Goal: Transaction & Acquisition: Purchase product/service

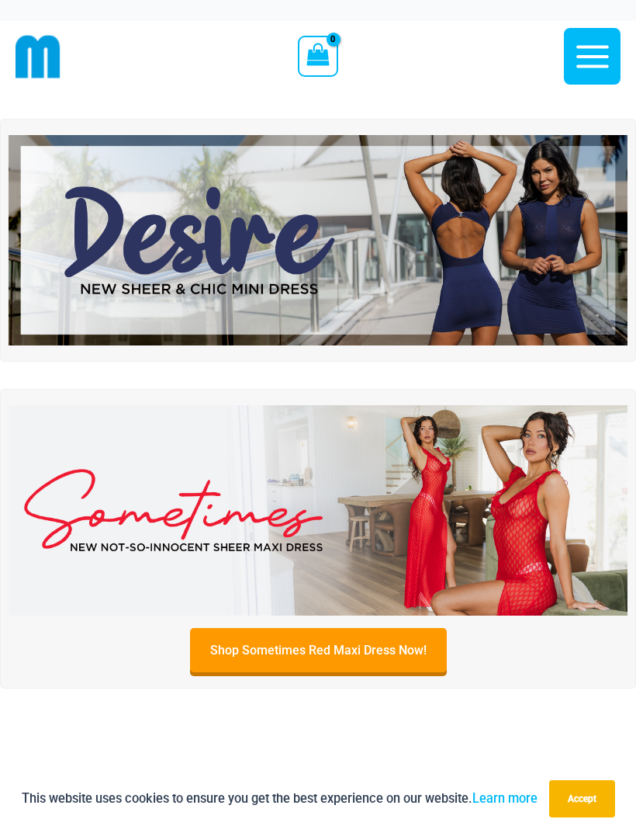
click at [594, 56] on icon "button" at bounding box center [593, 56] width 33 height 23
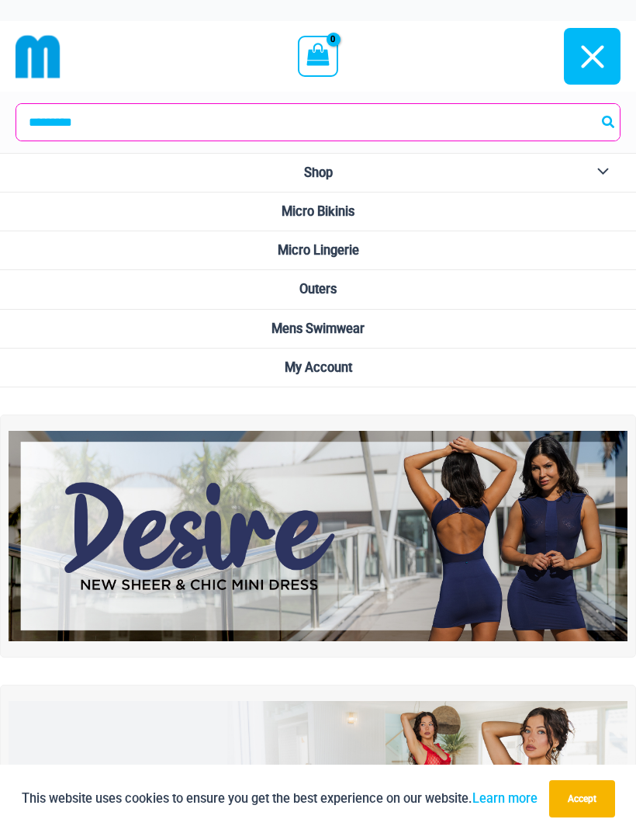
click at [336, 291] on span "Outers" at bounding box center [318, 289] width 37 height 15
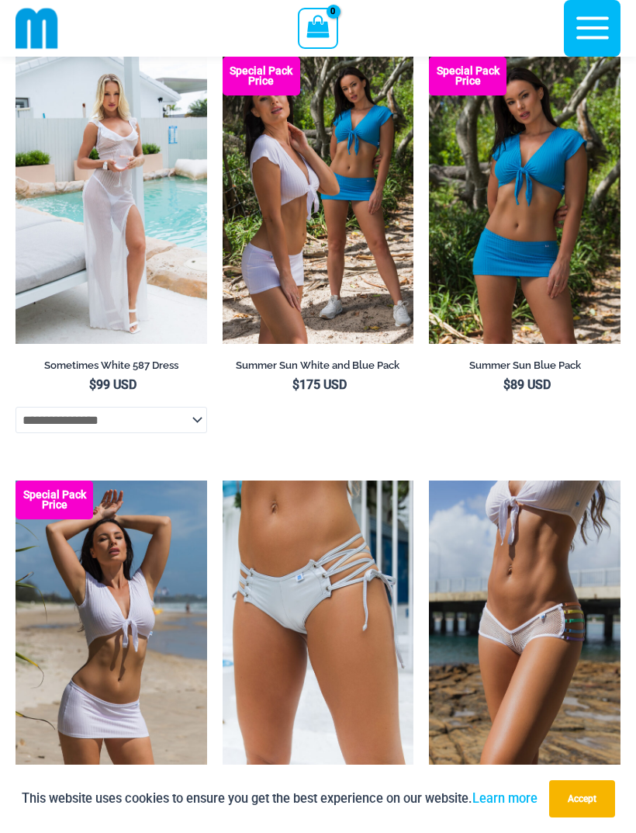
scroll to position [3548, 0]
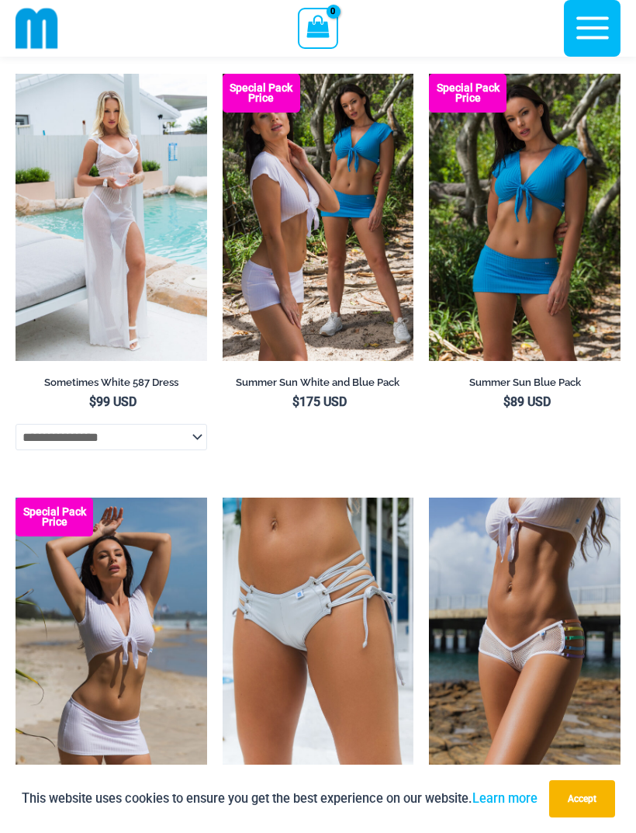
click at [16, 74] on img at bounding box center [16, 74] width 0 height 0
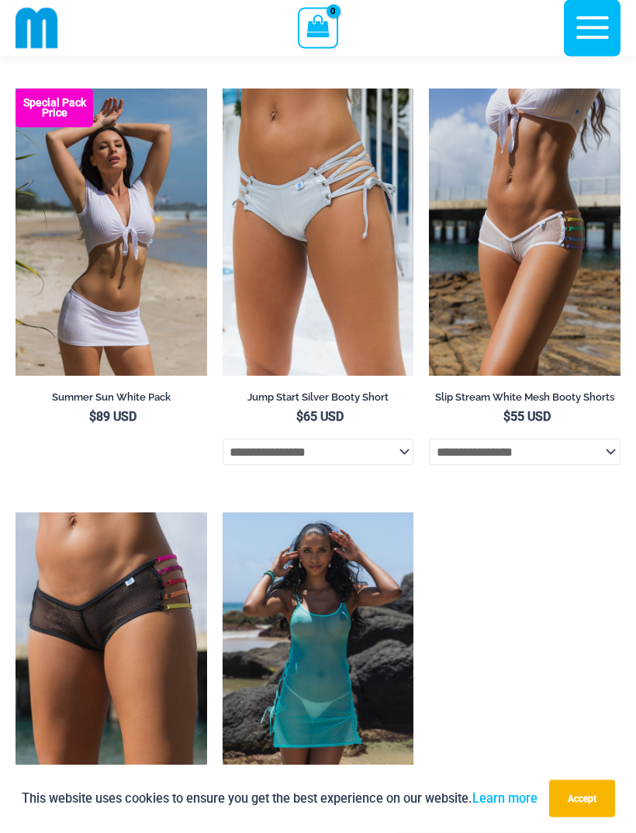
scroll to position [3953, 0]
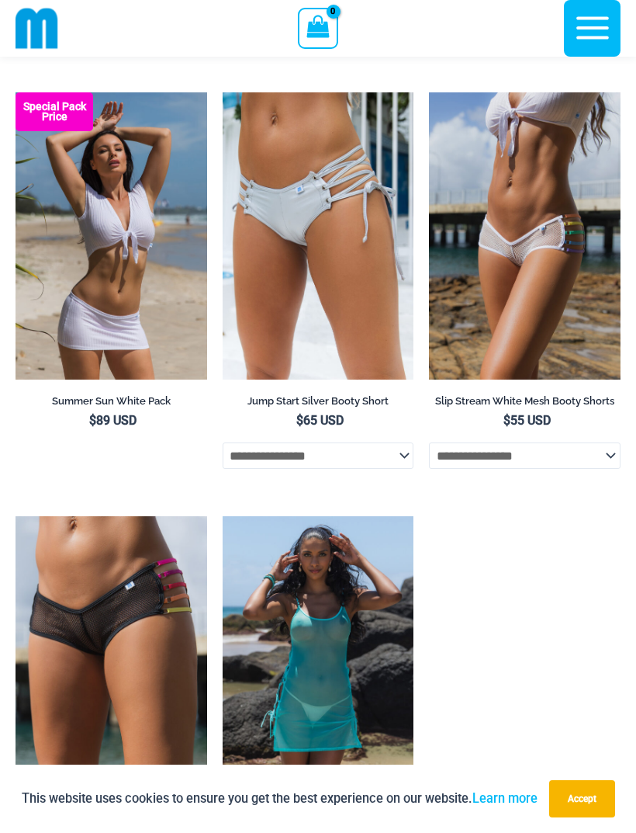
click at [16, 92] on img at bounding box center [16, 92] width 0 height 0
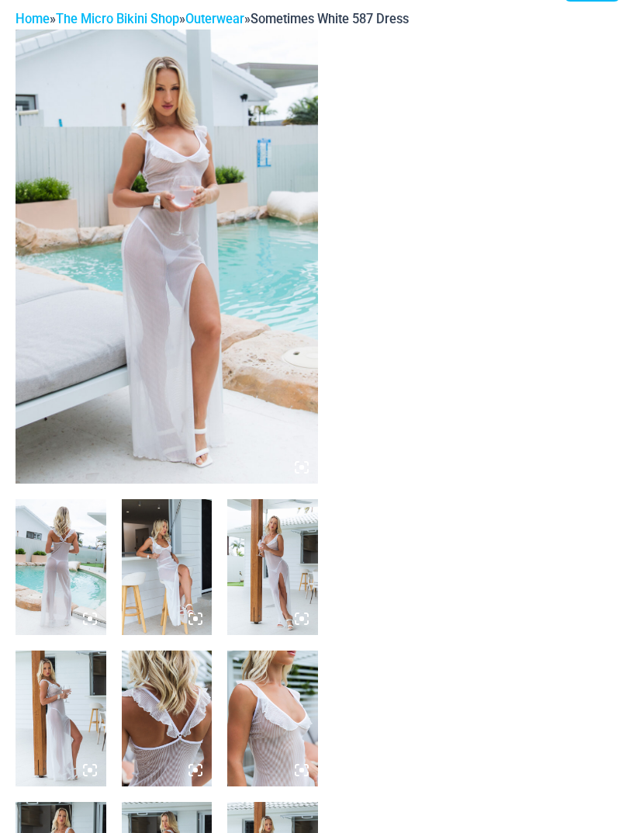
scroll to position [85, 0]
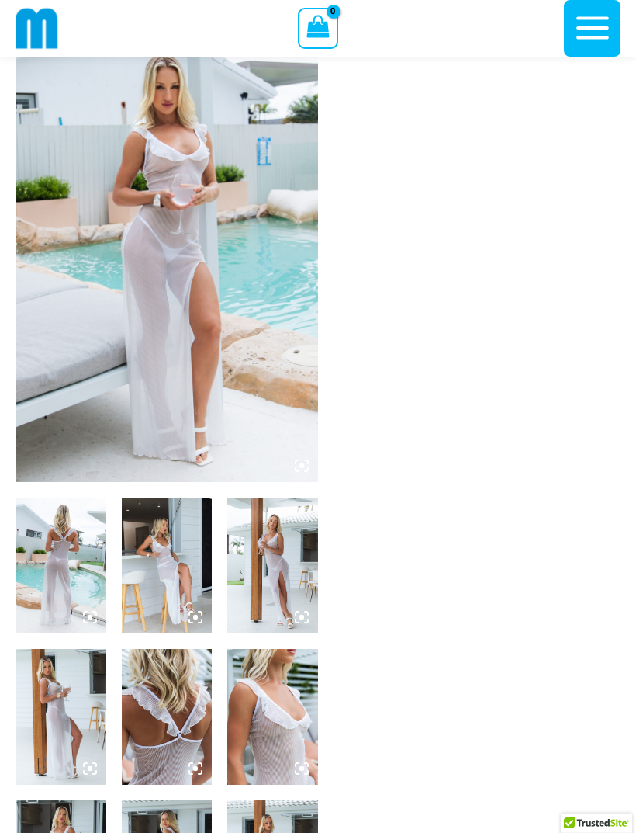
click at [71, 577] on img at bounding box center [61, 565] width 91 height 136
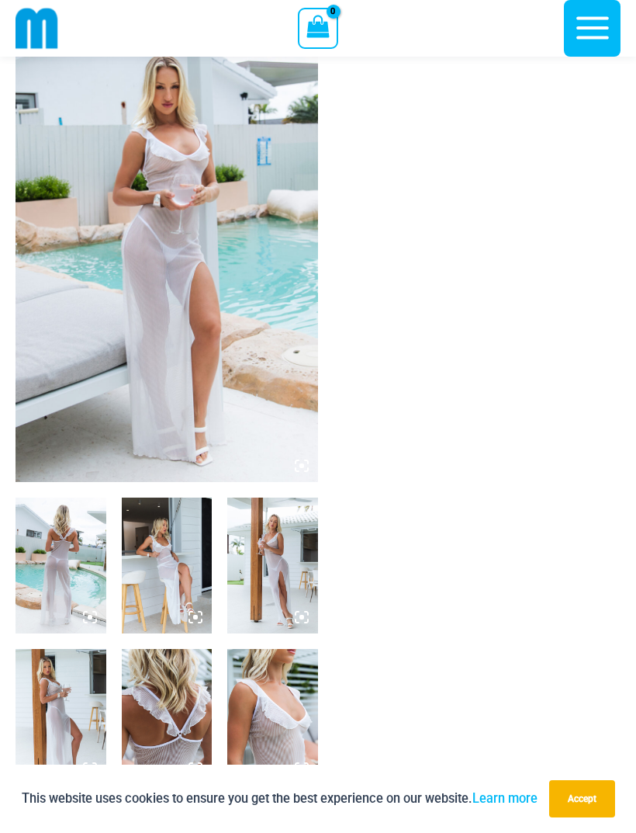
click at [220, 303] on img at bounding box center [167, 255] width 303 height 454
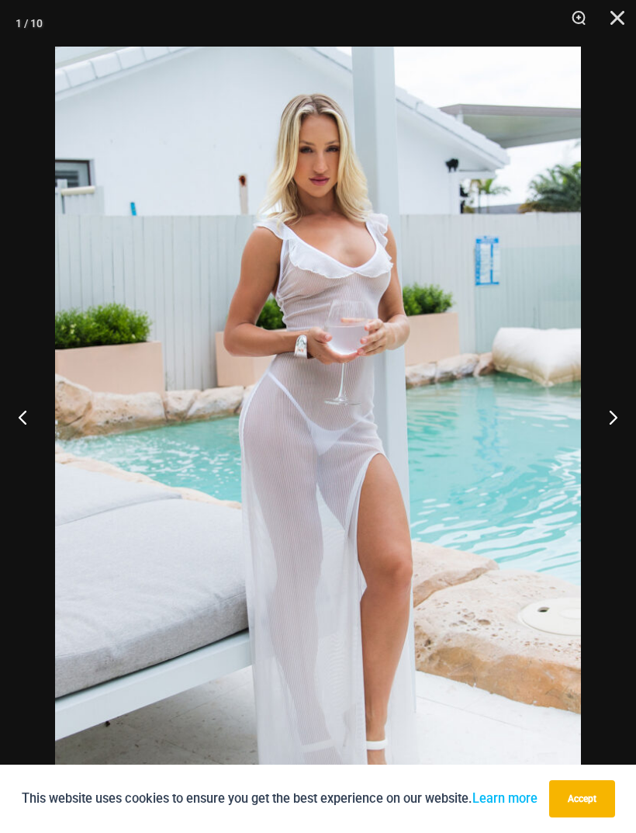
click at [608, 442] on button "Next" at bounding box center [607, 417] width 58 height 78
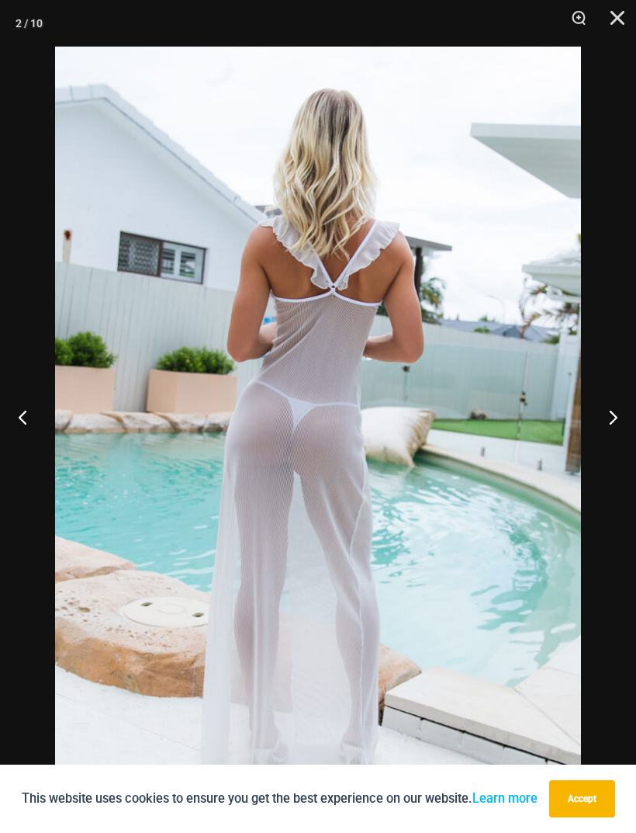
click at [607, 450] on button "Next" at bounding box center [607, 417] width 58 height 78
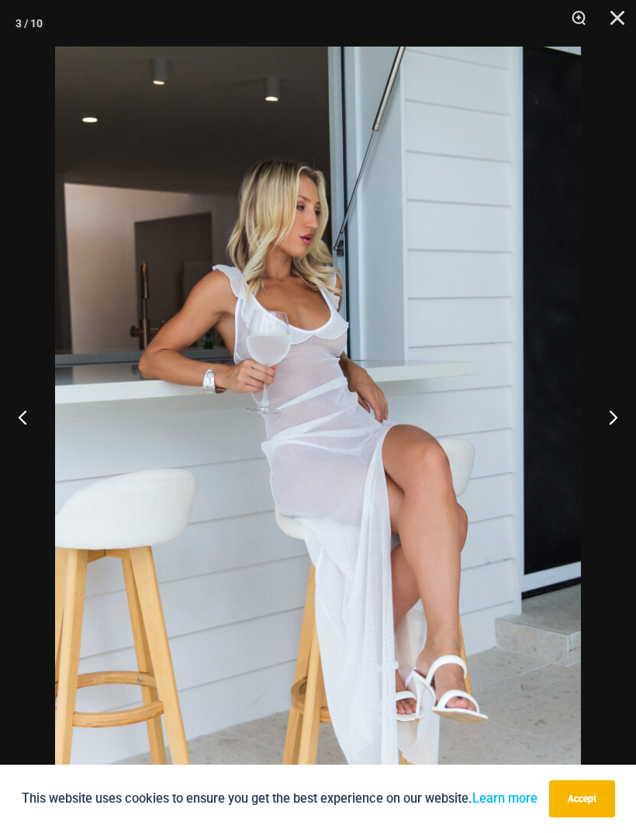
click at [613, 449] on button "Next" at bounding box center [607, 417] width 58 height 78
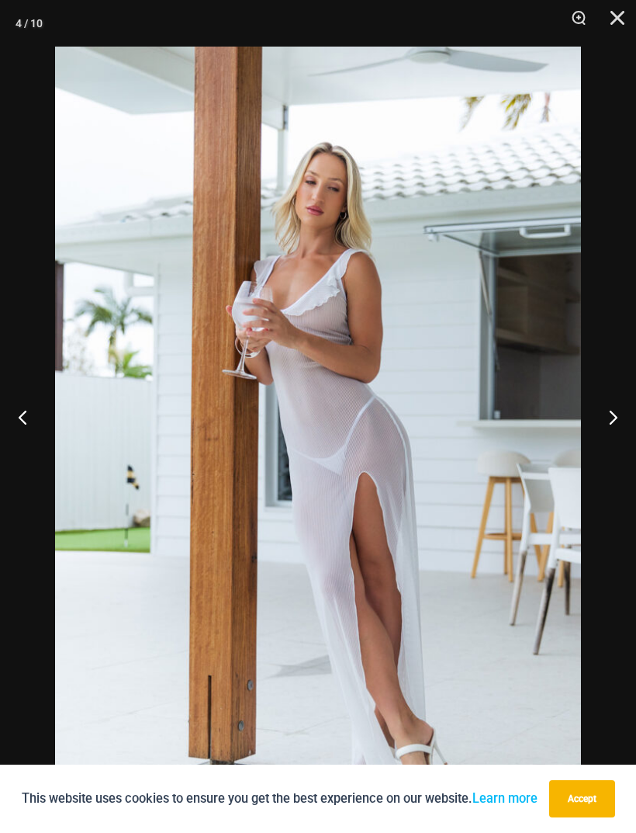
click at [607, 431] on button "Next" at bounding box center [607, 417] width 58 height 78
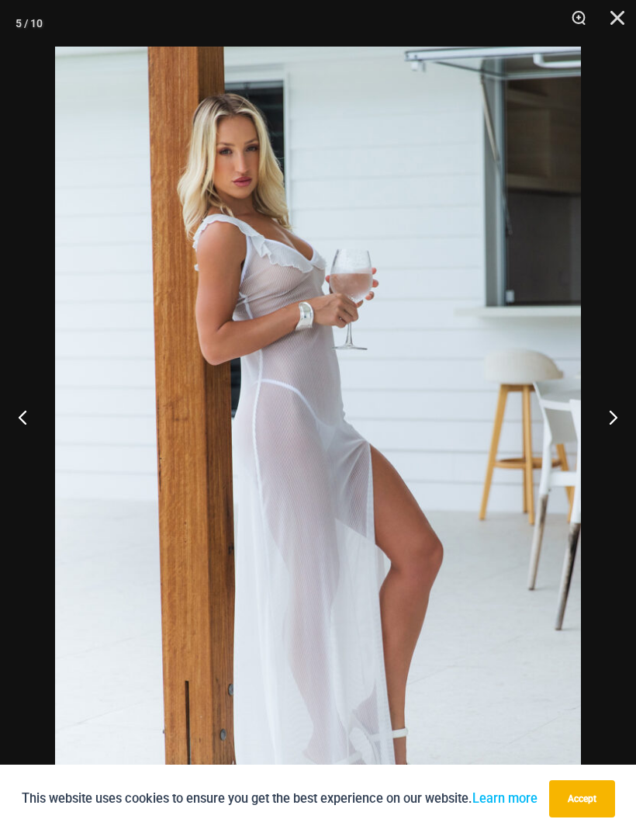
click at [612, 440] on button "Next" at bounding box center [607, 417] width 58 height 78
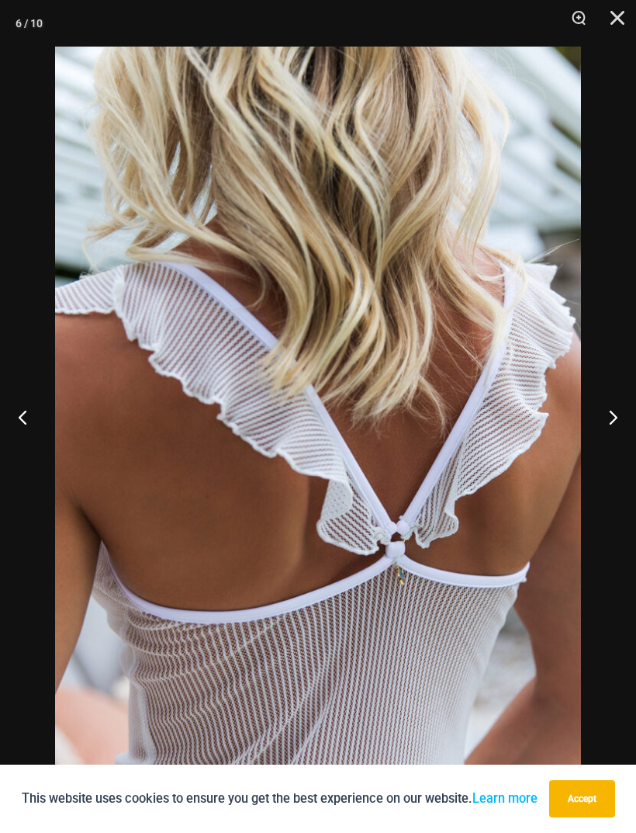
click at [605, 437] on button "Next" at bounding box center [607, 417] width 58 height 78
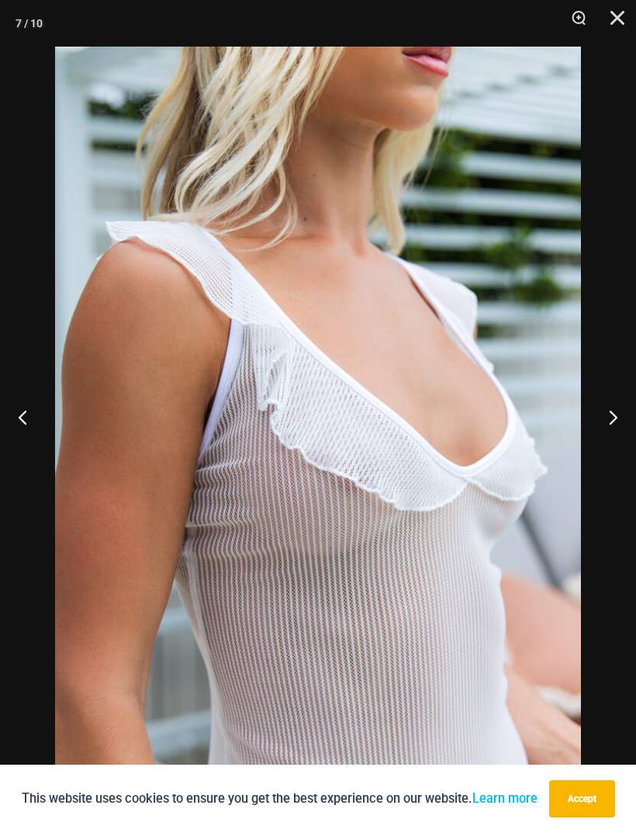
click at [598, 445] on button "Next" at bounding box center [607, 417] width 58 height 78
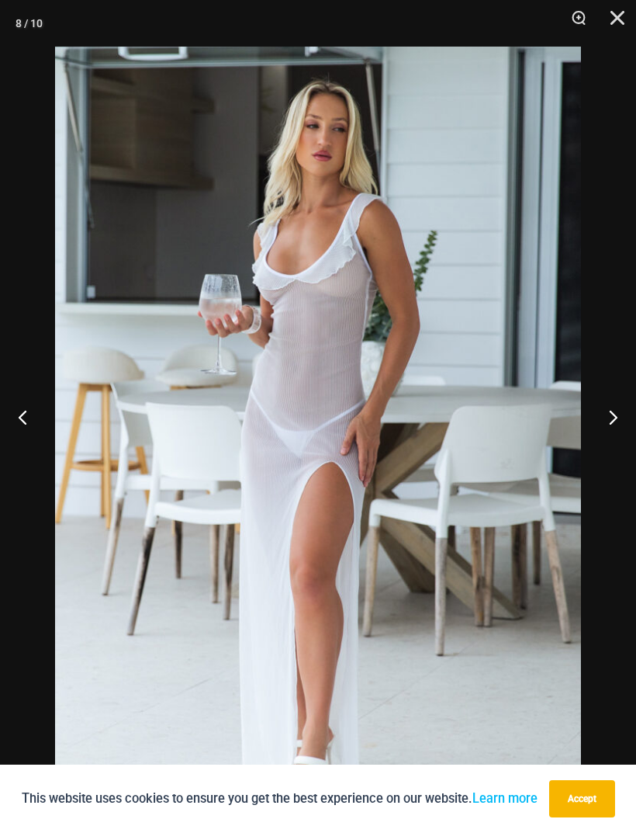
click at [619, 452] on button "Next" at bounding box center [607, 417] width 58 height 78
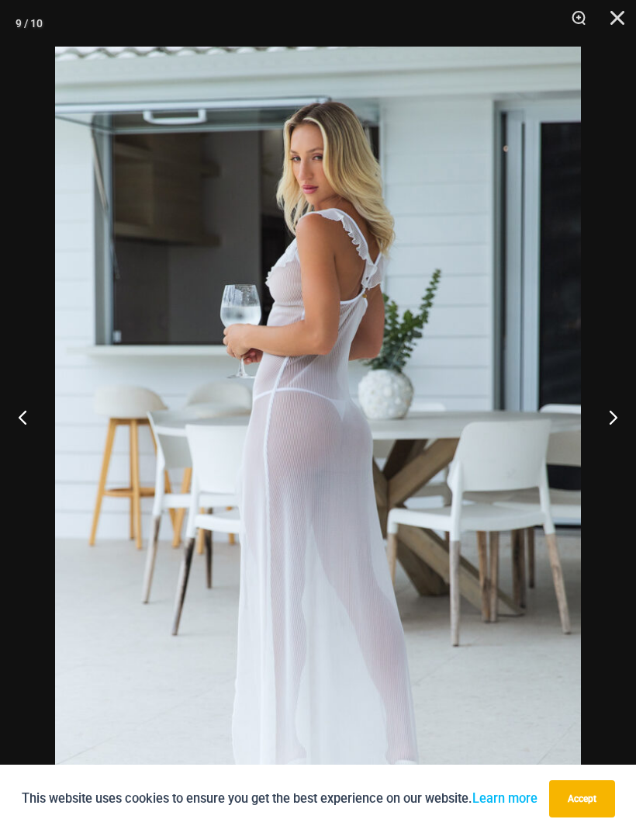
click at [614, 445] on button "Next" at bounding box center [607, 417] width 58 height 78
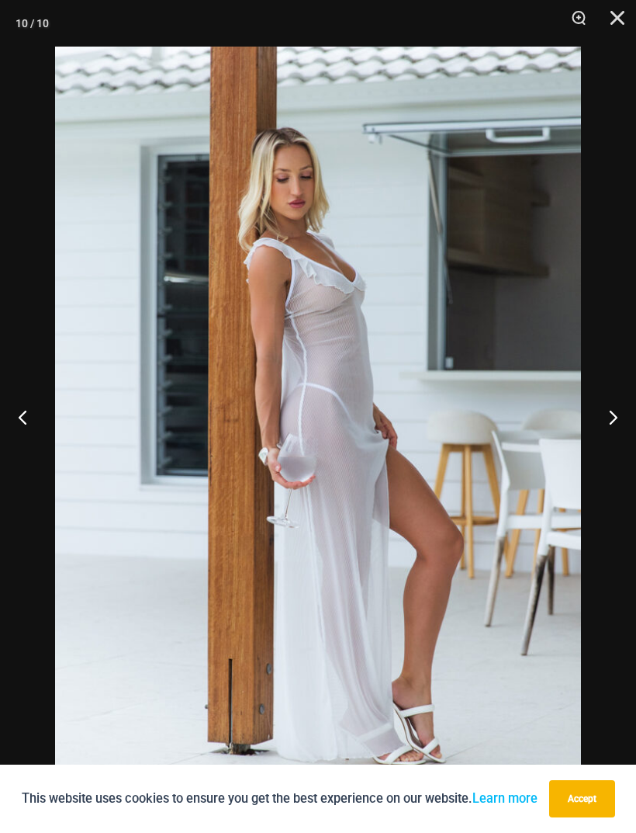
click at [618, 449] on button "Next" at bounding box center [607, 417] width 58 height 78
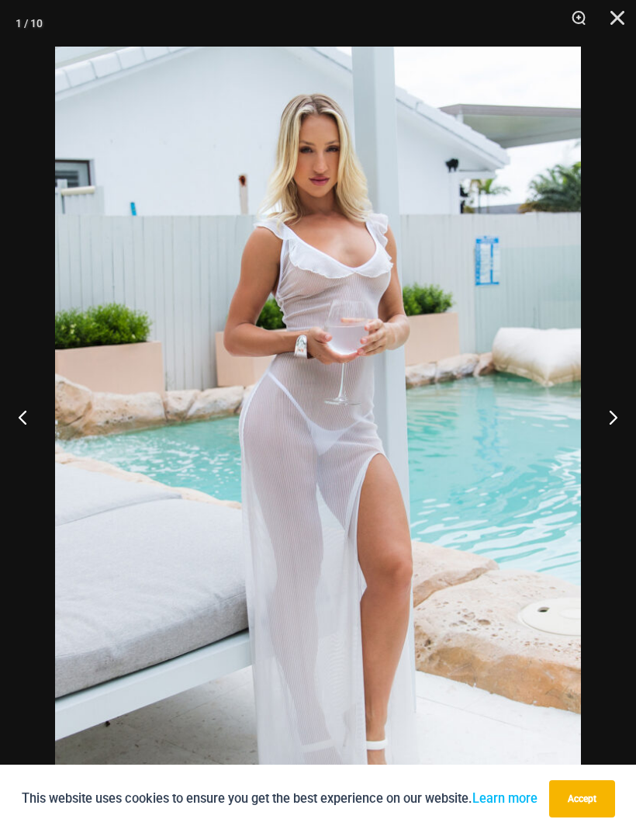
click at [614, 456] on button "Next" at bounding box center [607, 417] width 58 height 78
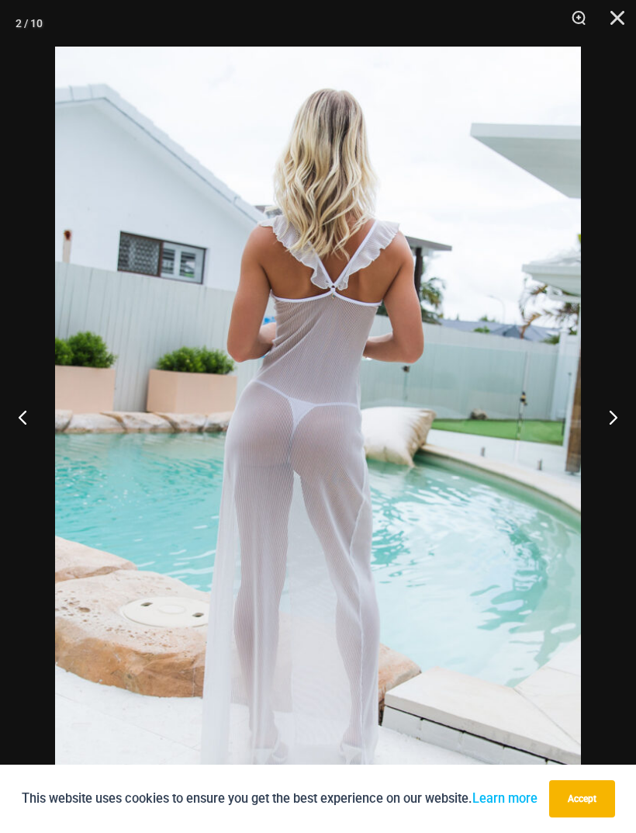
click at [622, 451] on button "Next" at bounding box center [607, 417] width 58 height 78
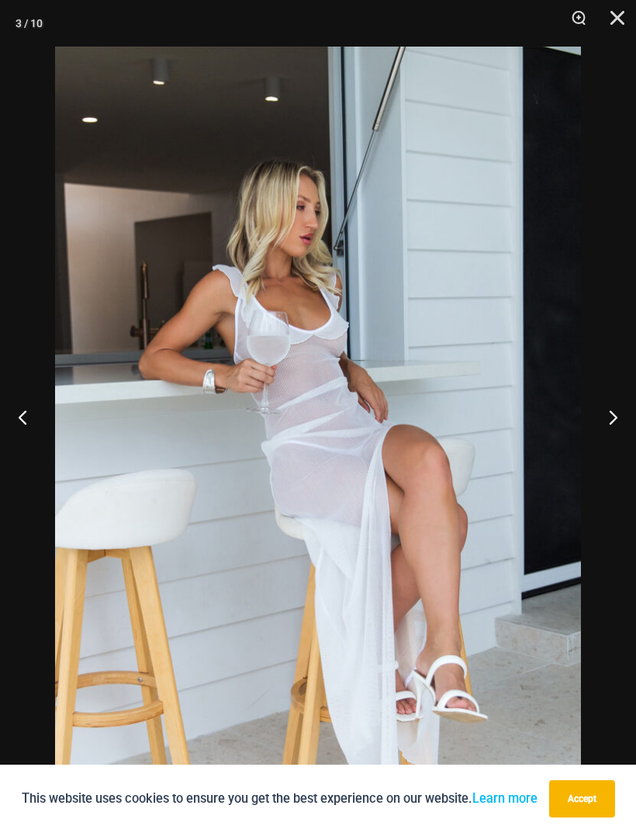
click at [628, 455] on button "Next" at bounding box center [607, 417] width 58 height 78
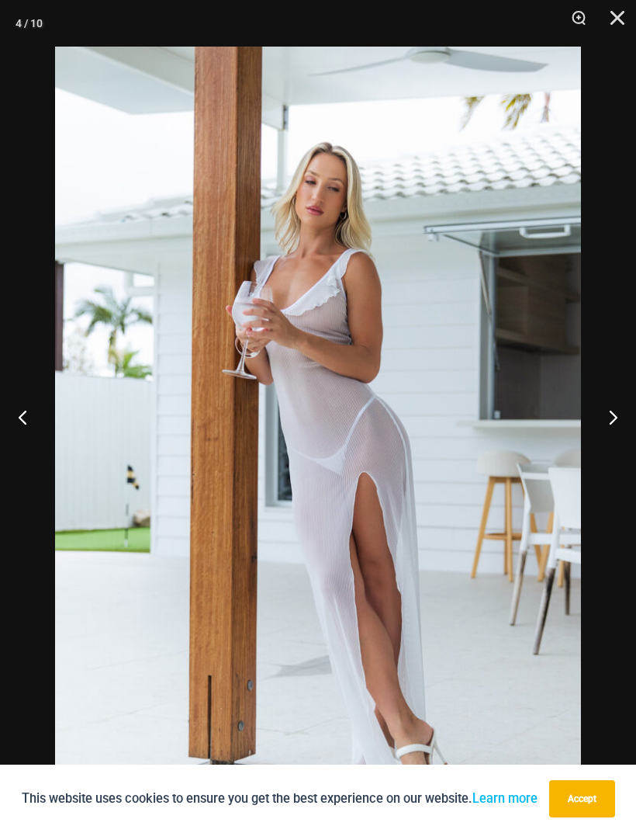
click at [614, 453] on button "Next" at bounding box center [607, 417] width 58 height 78
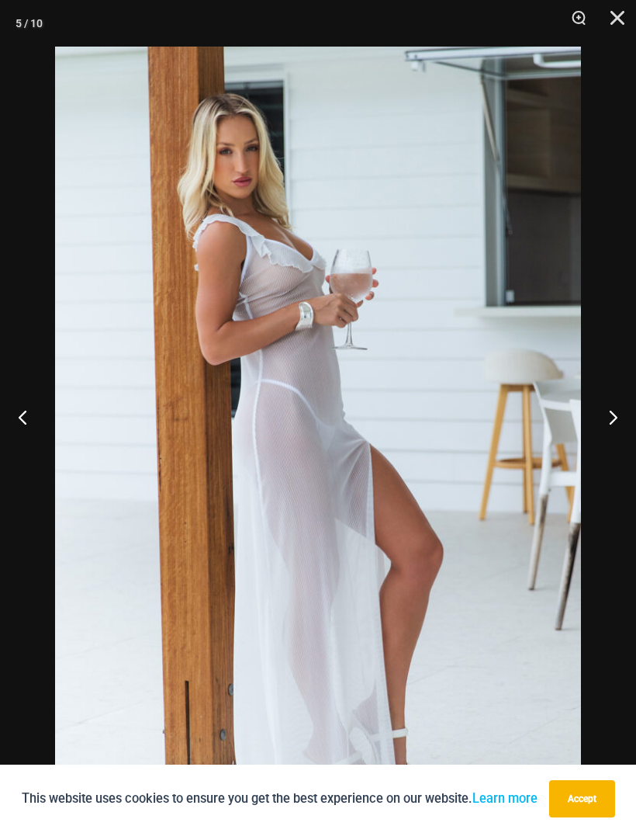
click at [623, 455] on button "Next" at bounding box center [607, 417] width 58 height 78
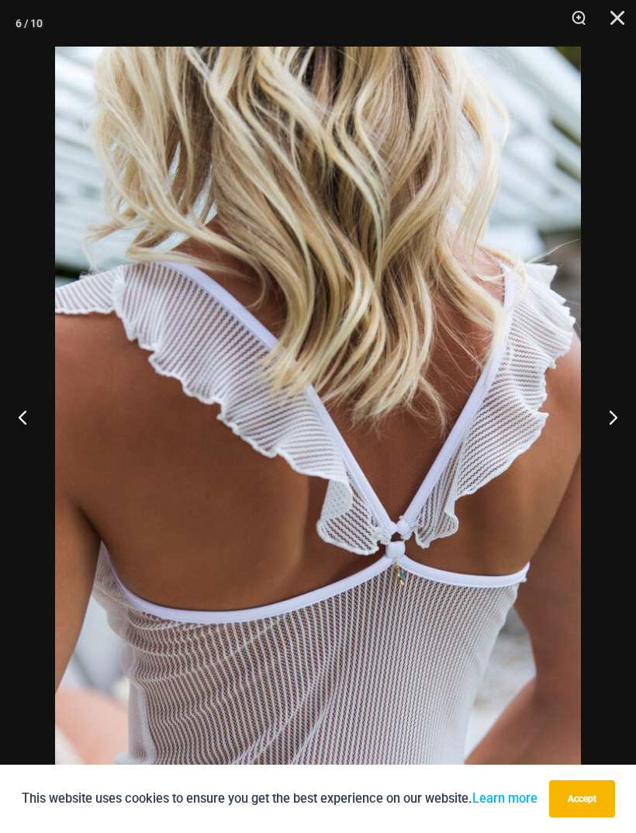
click at [616, 453] on button "Next" at bounding box center [607, 417] width 58 height 78
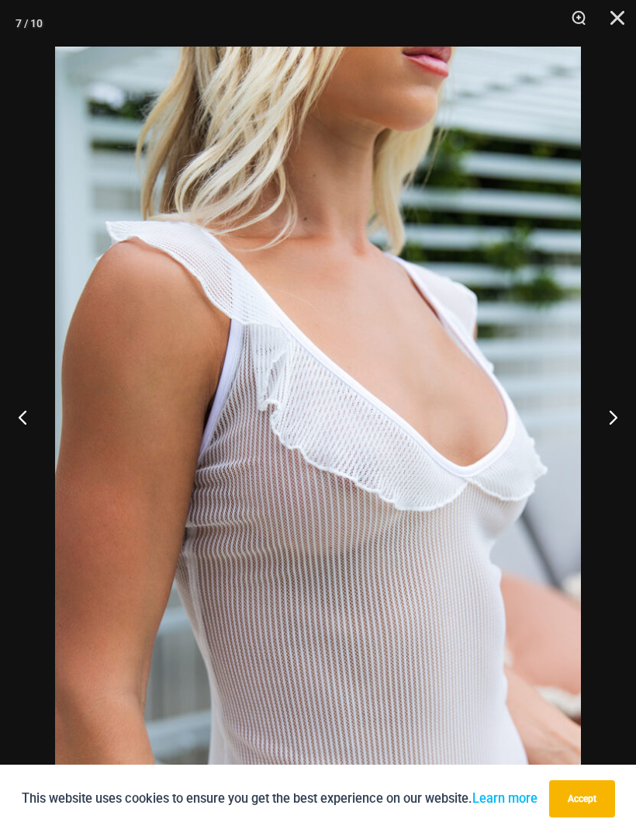
click at [619, 456] on button "Next" at bounding box center [607, 417] width 58 height 78
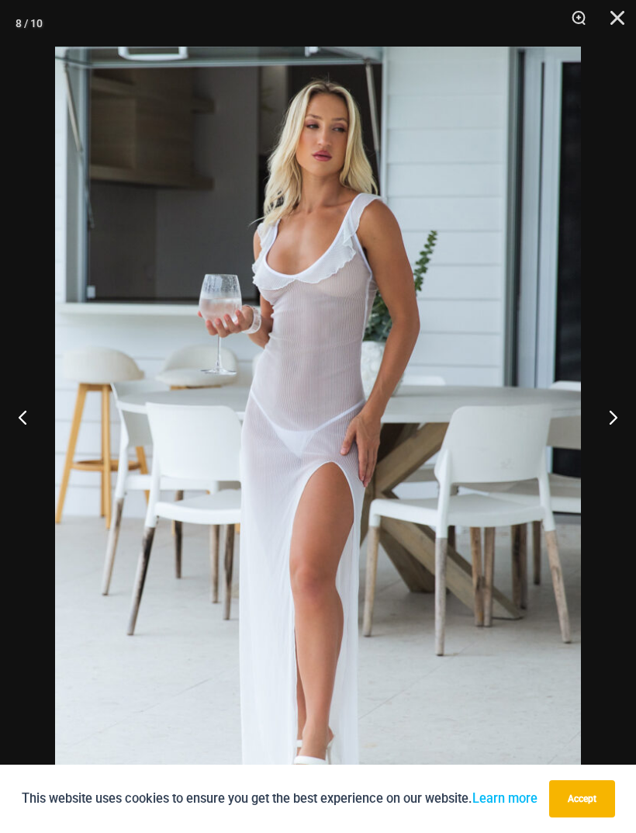
click at [622, 448] on button "Next" at bounding box center [607, 417] width 58 height 78
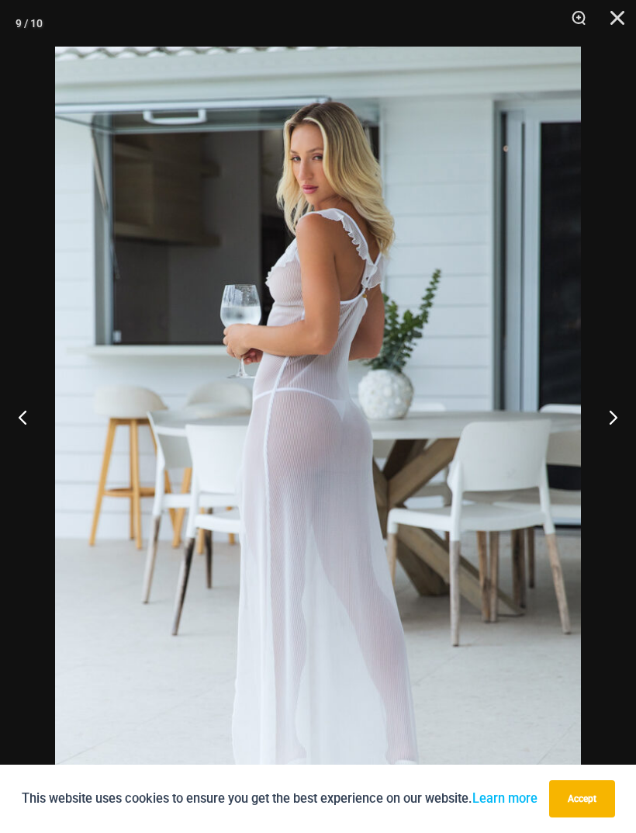
click at [629, 0] on button "Close" at bounding box center [612, 23] width 39 height 47
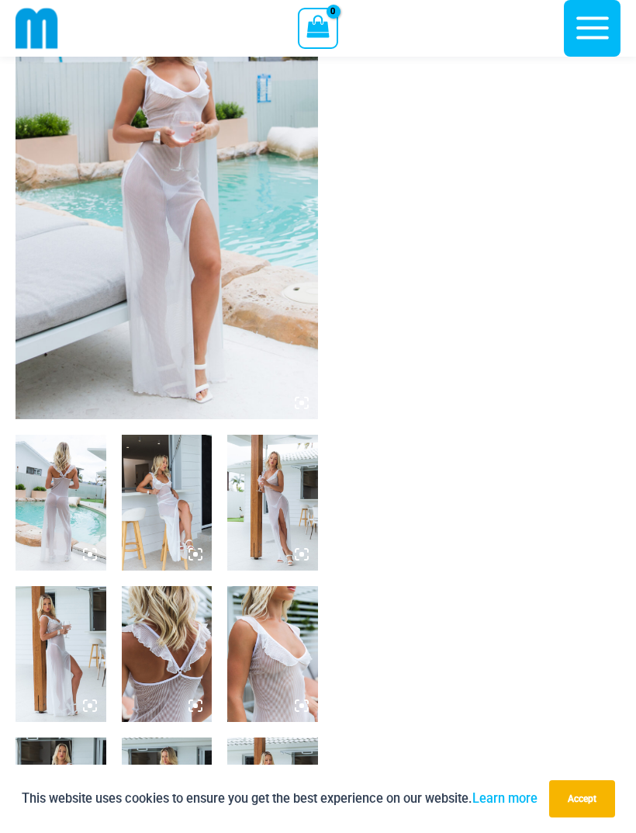
scroll to position [134, 0]
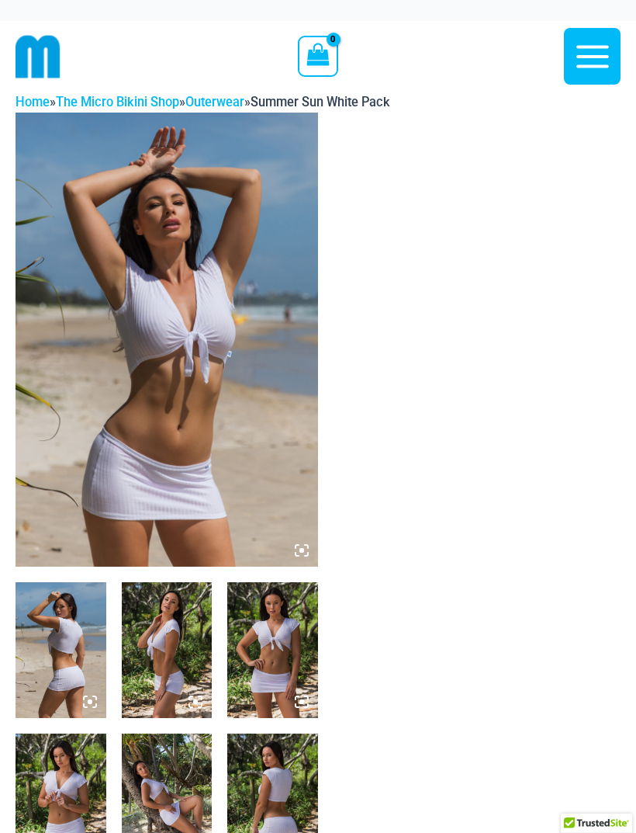
click at [248, 425] on img at bounding box center [167, 340] width 303 height 454
click at [234, 423] on img at bounding box center [167, 340] width 303 height 454
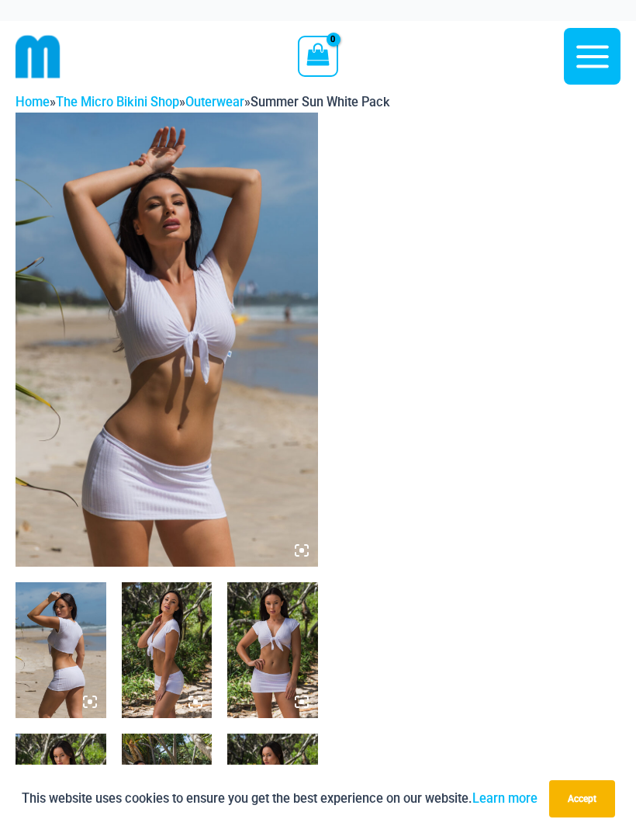
click at [237, 449] on img at bounding box center [167, 340] width 303 height 454
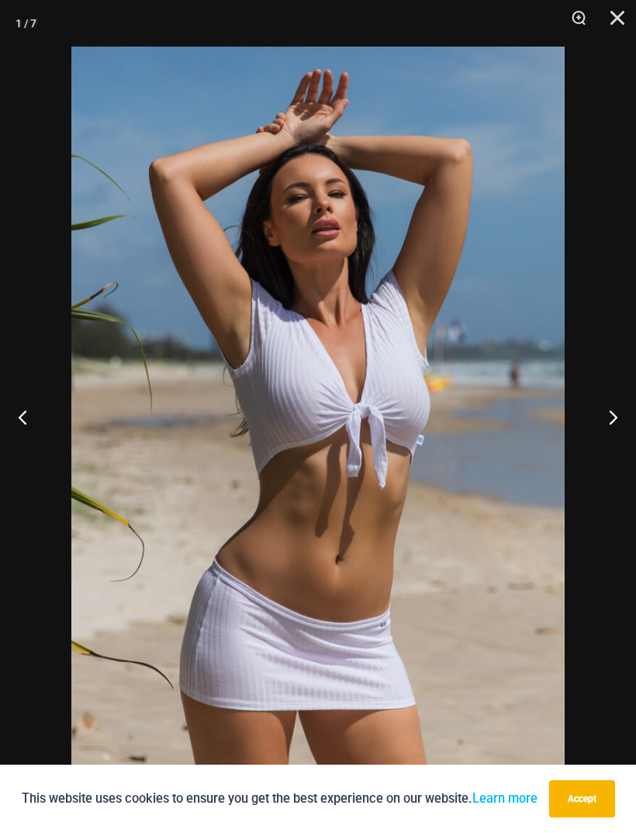
click at [605, 413] on button "Next" at bounding box center [607, 417] width 58 height 78
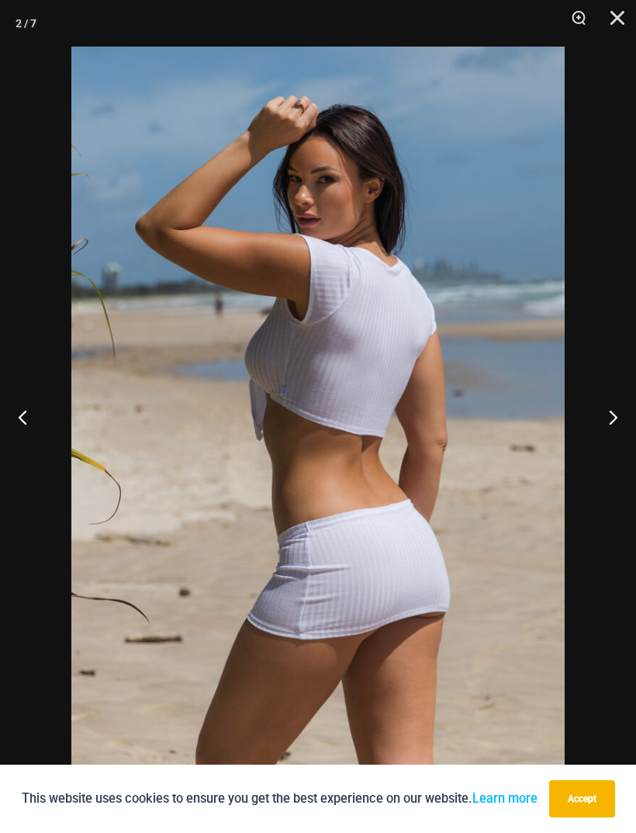
click at [604, 412] on button "Next" at bounding box center [607, 417] width 58 height 78
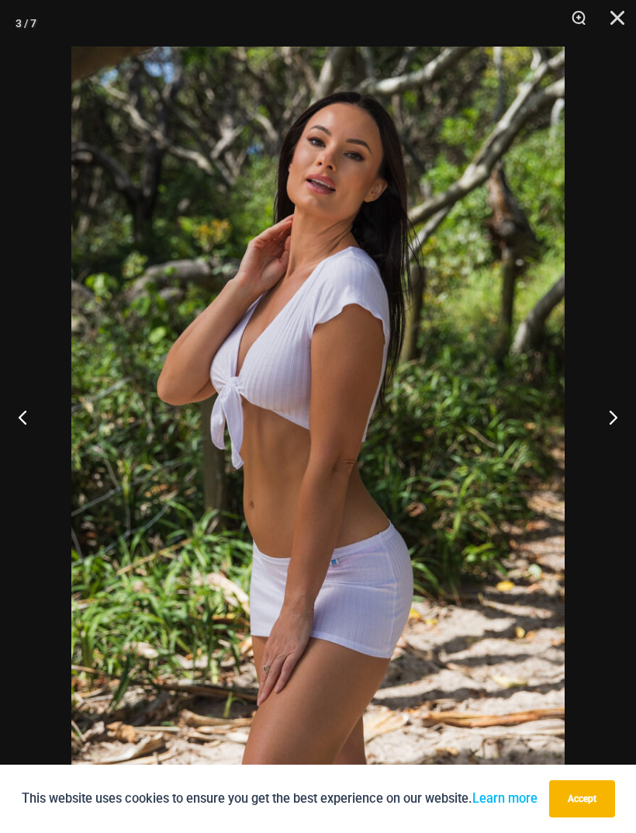
click at [611, 414] on button "Next" at bounding box center [607, 417] width 58 height 78
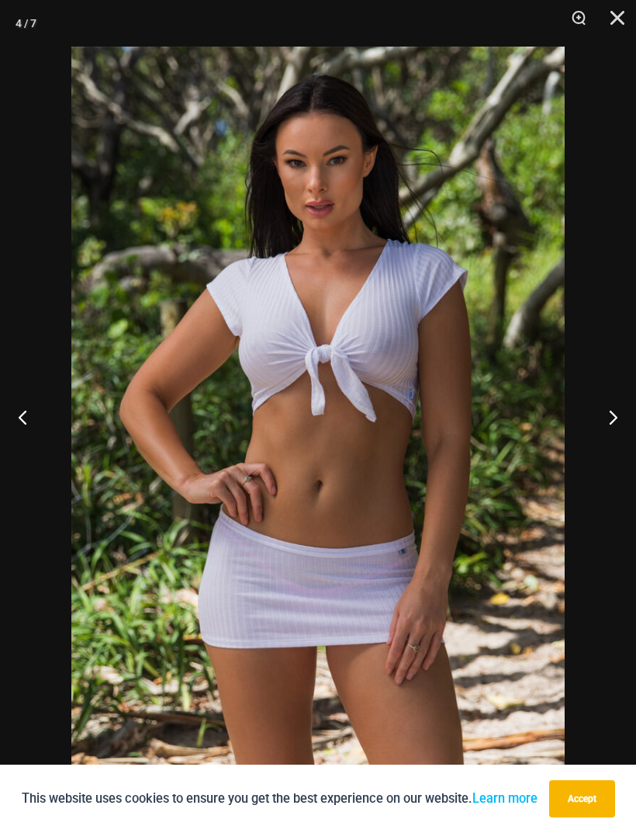
click at [612, 417] on button "Next" at bounding box center [607, 417] width 58 height 78
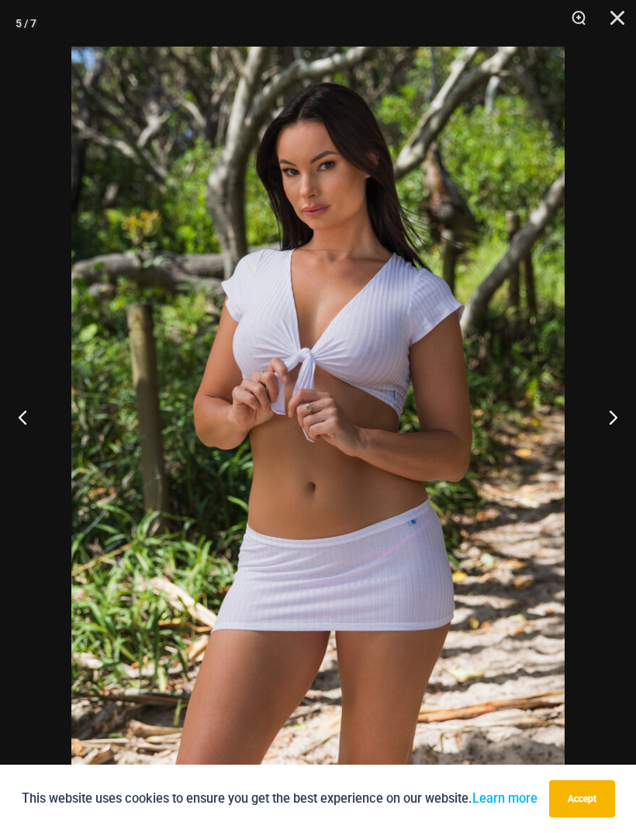
click at [616, 417] on button "Next" at bounding box center [607, 417] width 58 height 78
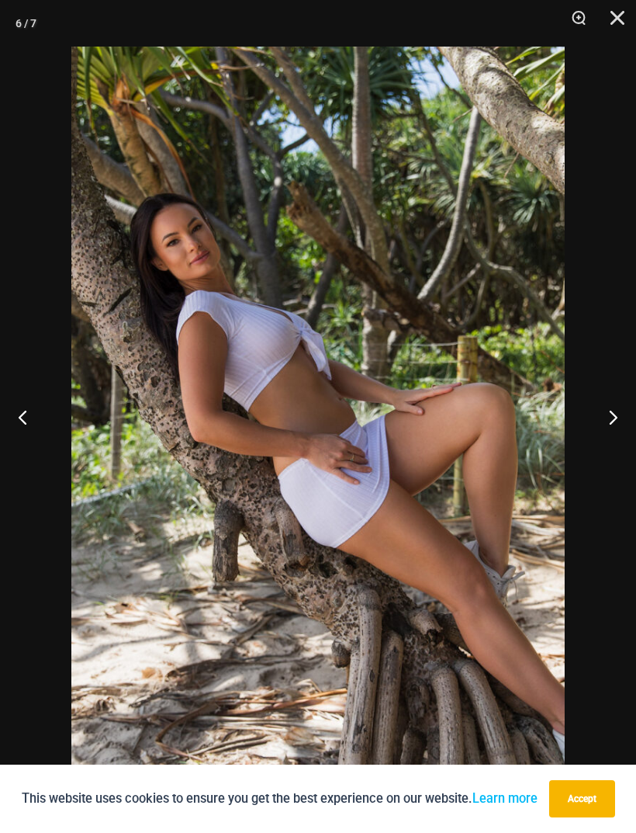
click at [608, 414] on button "Next" at bounding box center [607, 417] width 58 height 78
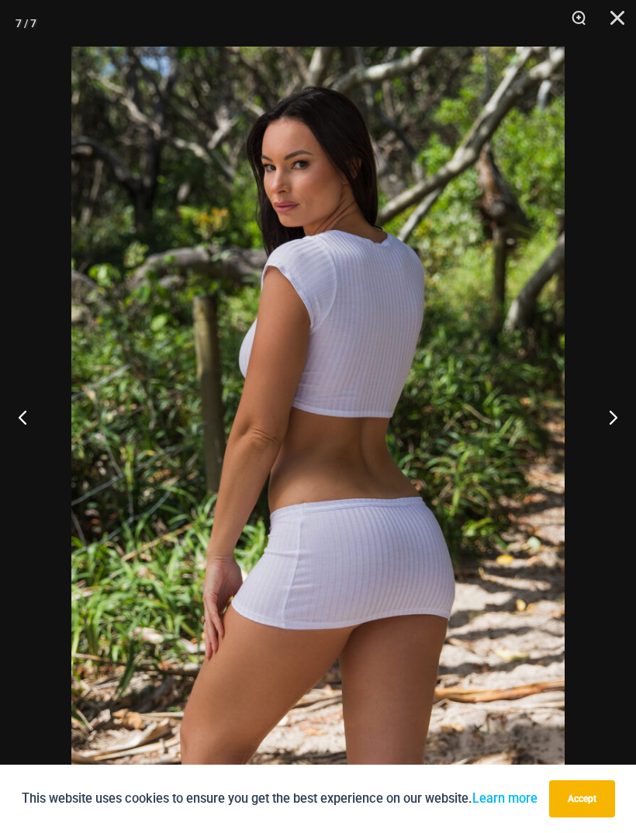
click at [605, 412] on button "Next" at bounding box center [607, 417] width 58 height 78
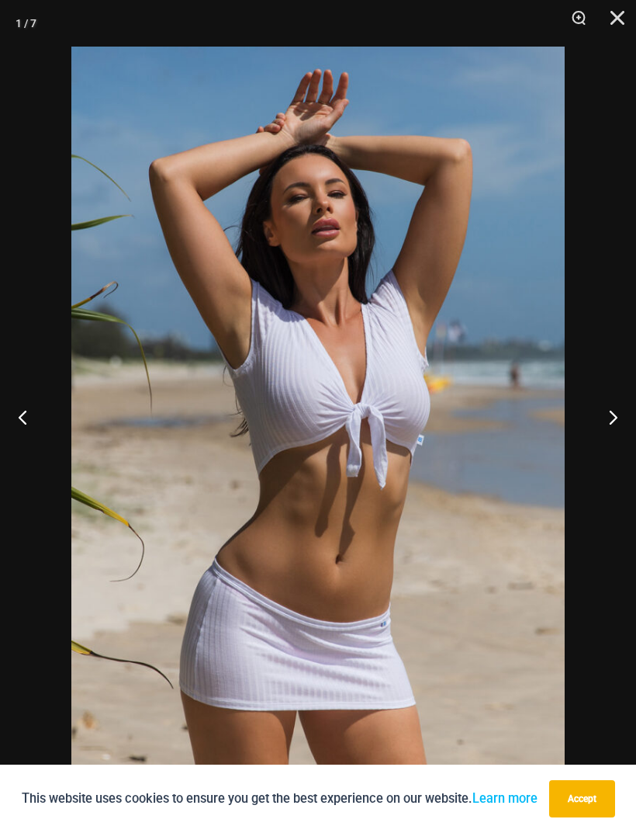
click at [608, 419] on button "Next" at bounding box center [607, 417] width 58 height 78
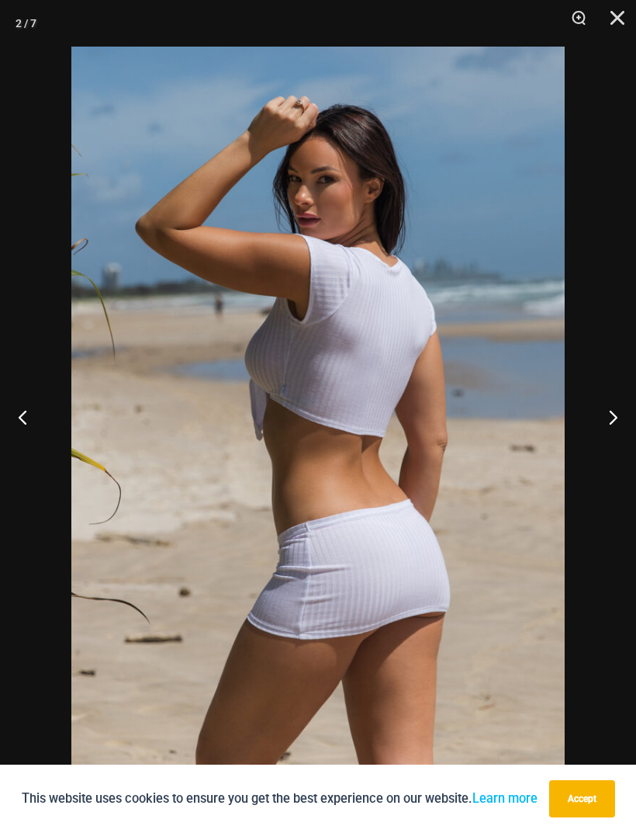
click at [612, 417] on button "Next" at bounding box center [607, 417] width 58 height 78
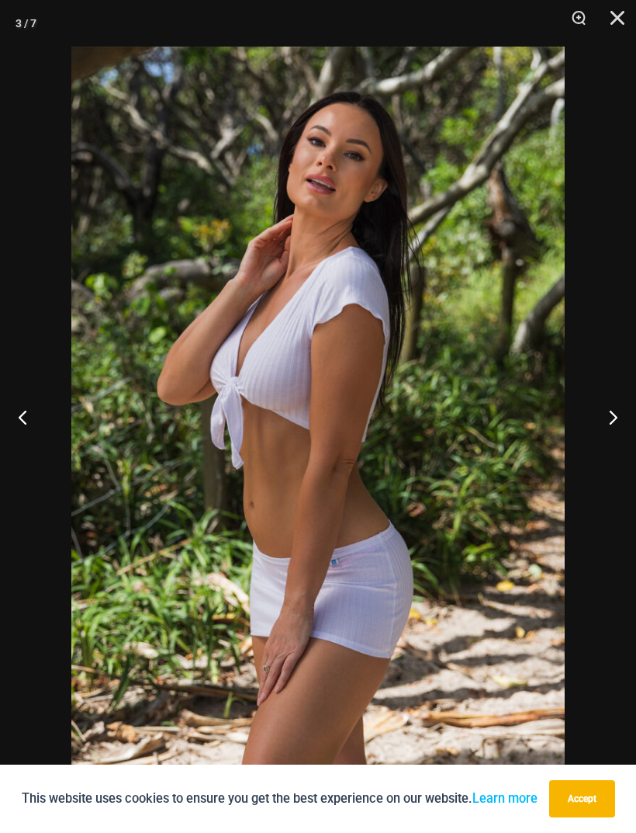
click at [611, 418] on button "Next" at bounding box center [607, 417] width 58 height 78
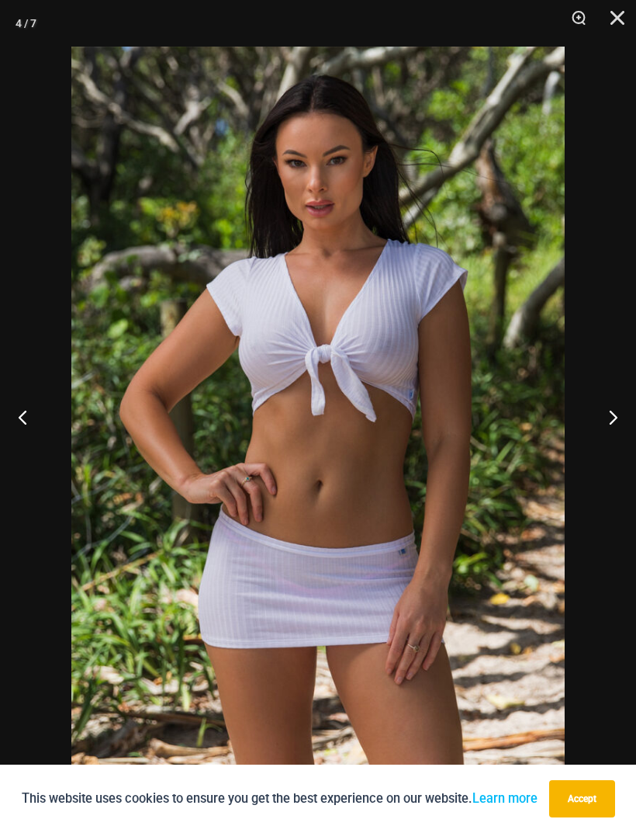
click at [613, 418] on button "Next" at bounding box center [607, 417] width 58 height 78
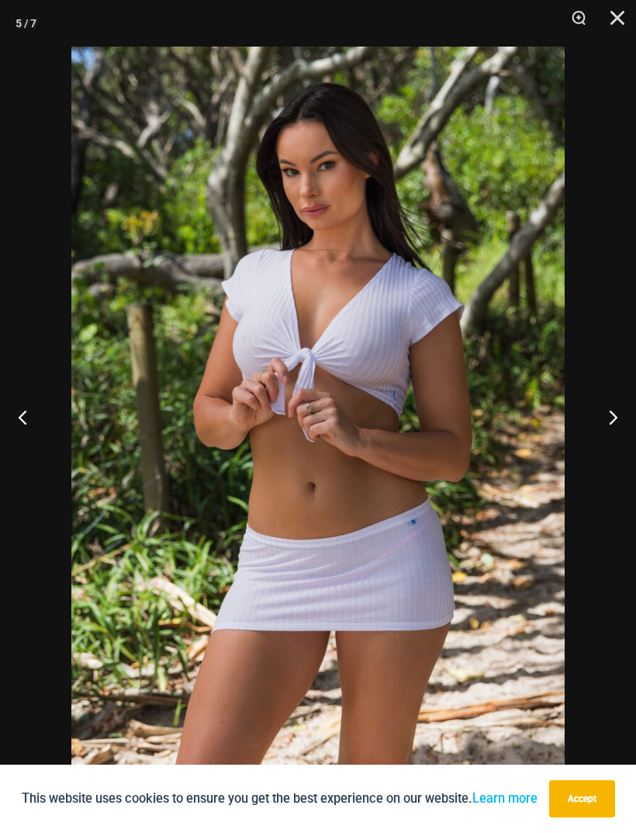
click at [616, 416] on button "Next" at bounding box center [607, 417] width 58 height 78
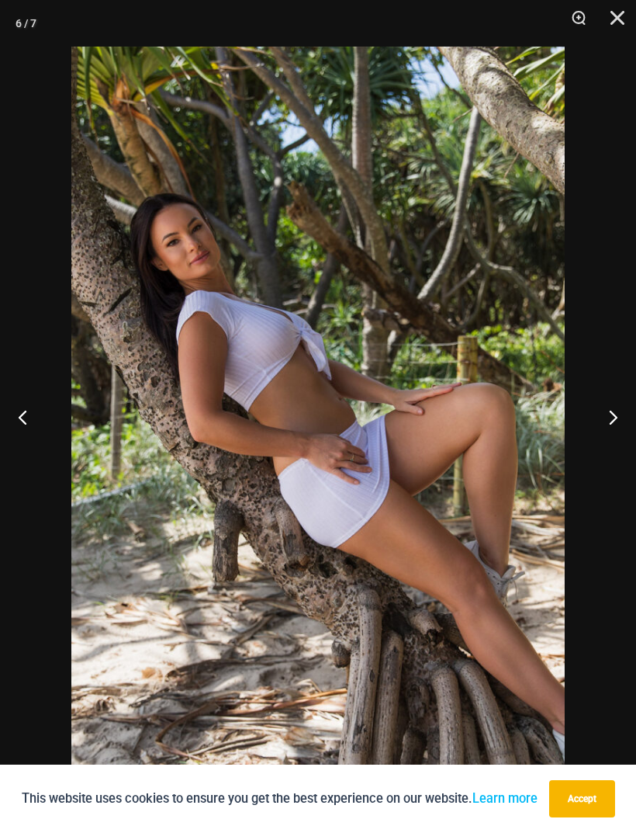
click at [615, 417] on button "Next" at bounding box center [607, 417] width 58 height 78
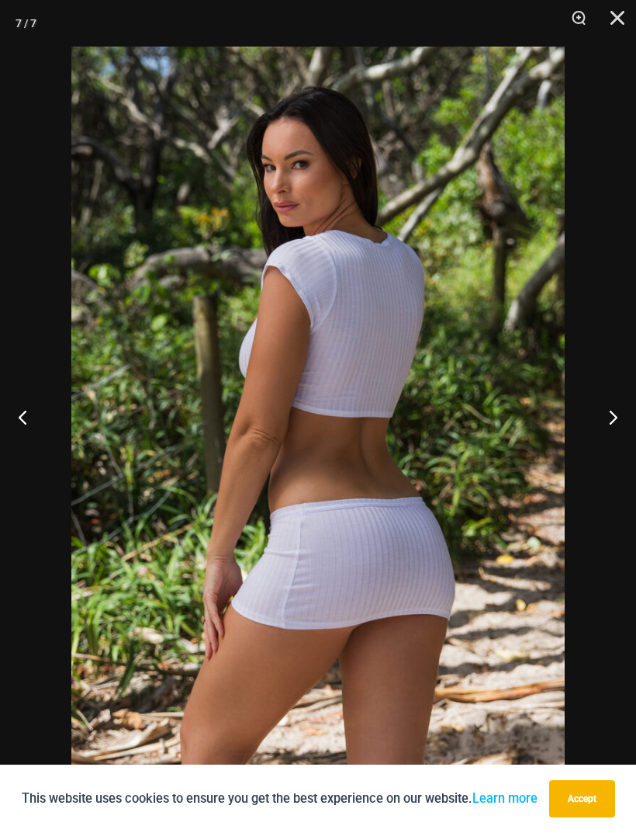
click at [612, 418] on button "Next" at bounding box center [607, 417] width 58 height 78
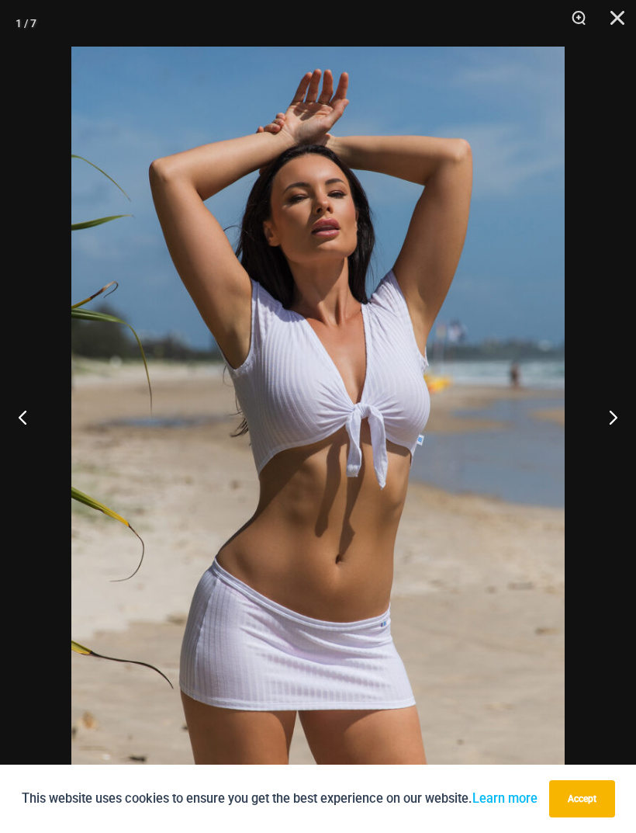
click at [613, 418] on button "Next" at bounding box center [607, 417] width 58 height 78
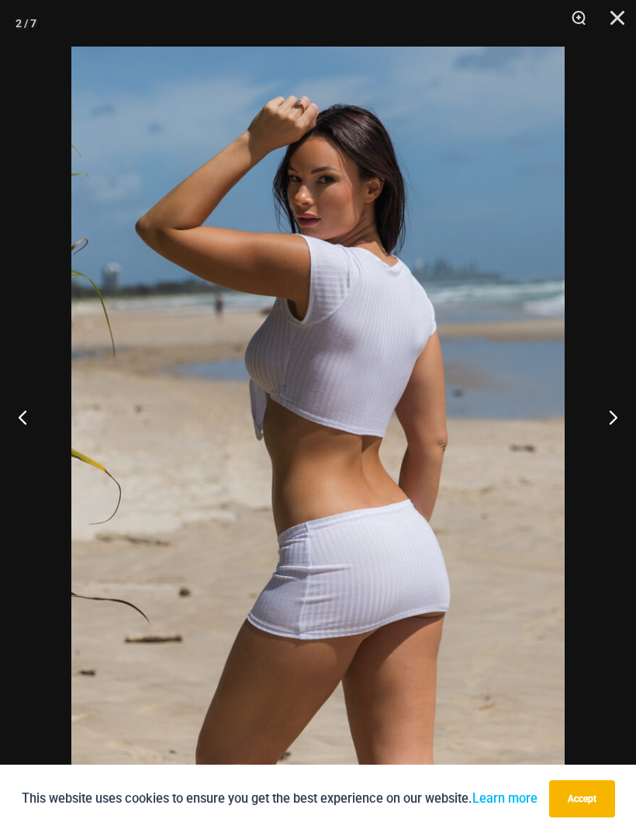
click at [612, 418] on button "Next" at bounding box center [607, 417] width 58 height 78
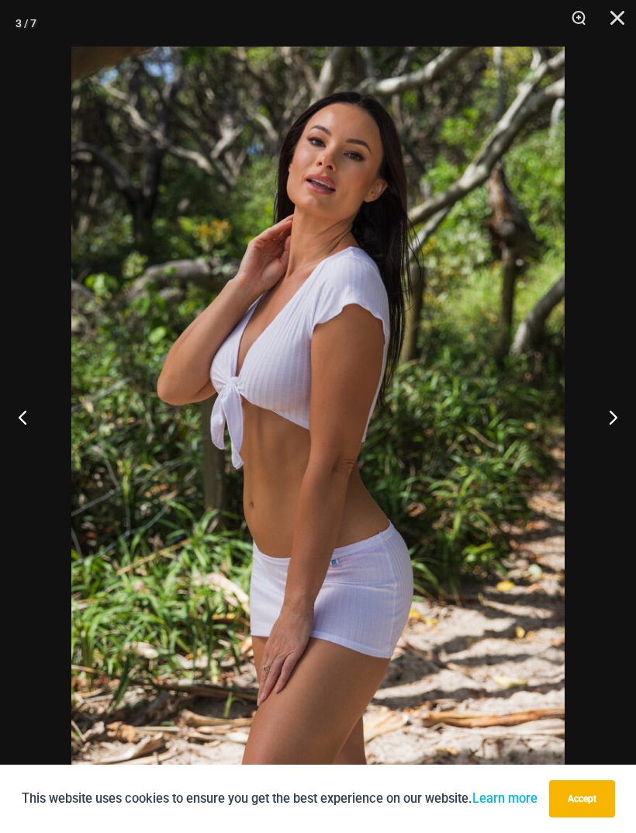
click at [615, 418] on button "Next" at bounding box center [607, 417] width 58 height 78
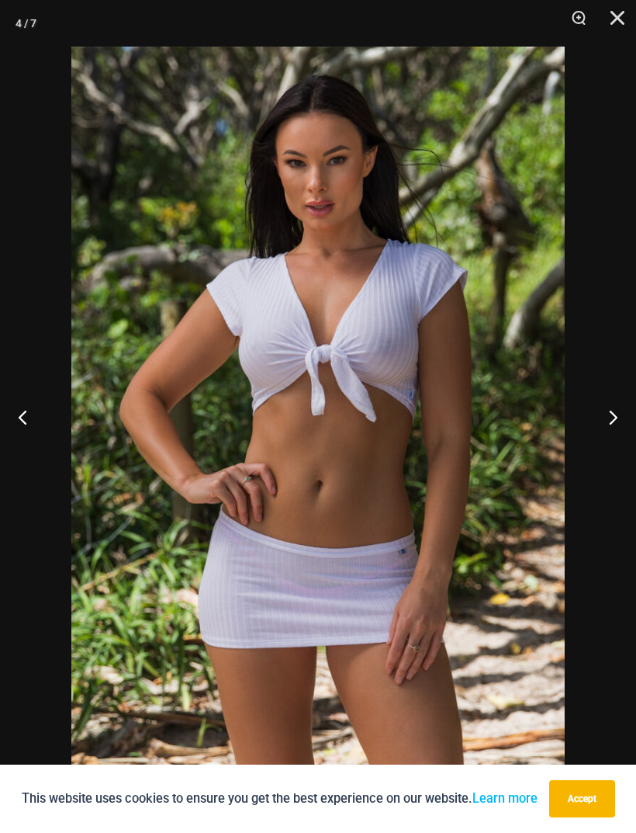
click at [615, 418] on button "Next" at bounding box center [607, 417] width 58 height 78
click at [615, 419] on button "Next" at bounding box center [607, 417] width 58 height 78
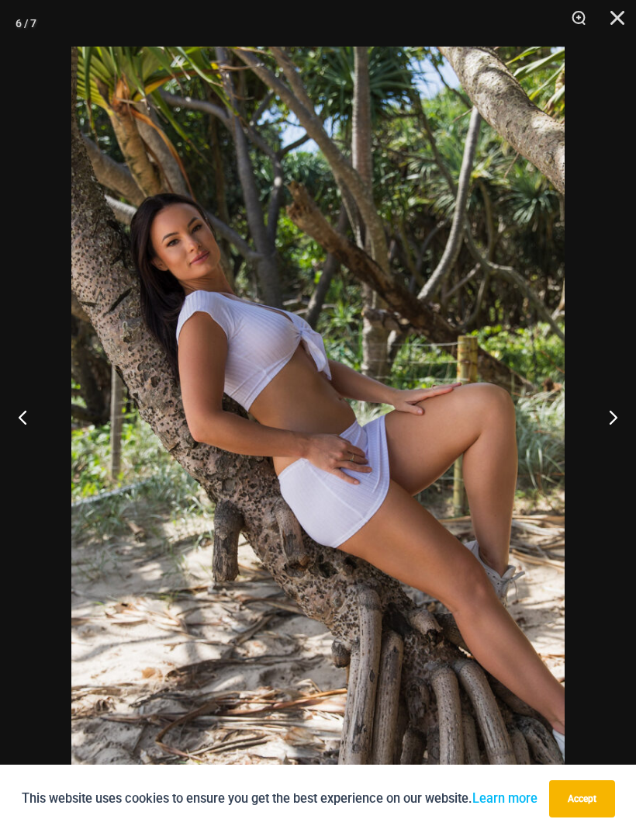
click at [614, 419] on button "Next" at bounding box center [607, 417] width 58 height 78
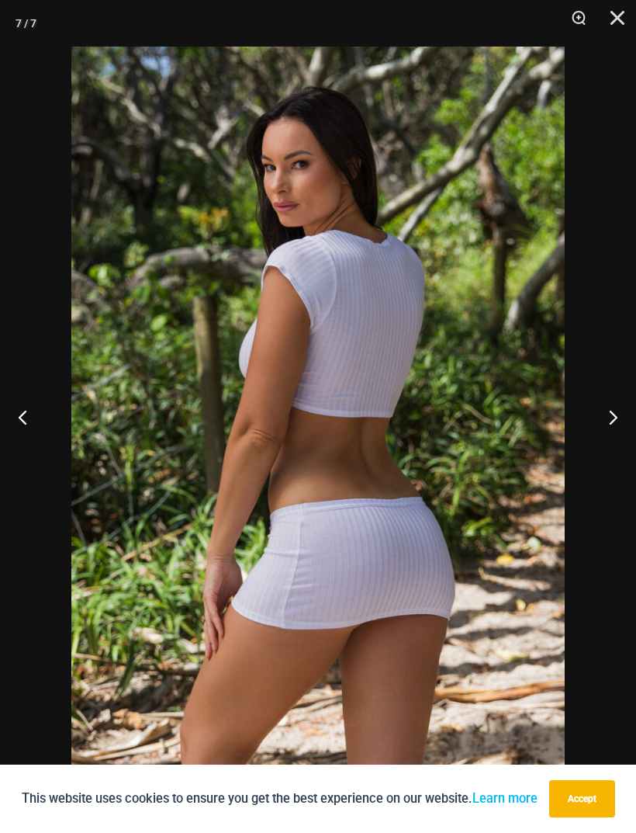
click at [615, 418] on button "Next" at bounding box center [607, 417] width 58 height 78
click at [614, 418] on button "Next" at bounding box center [607, 417] width 58 height 78
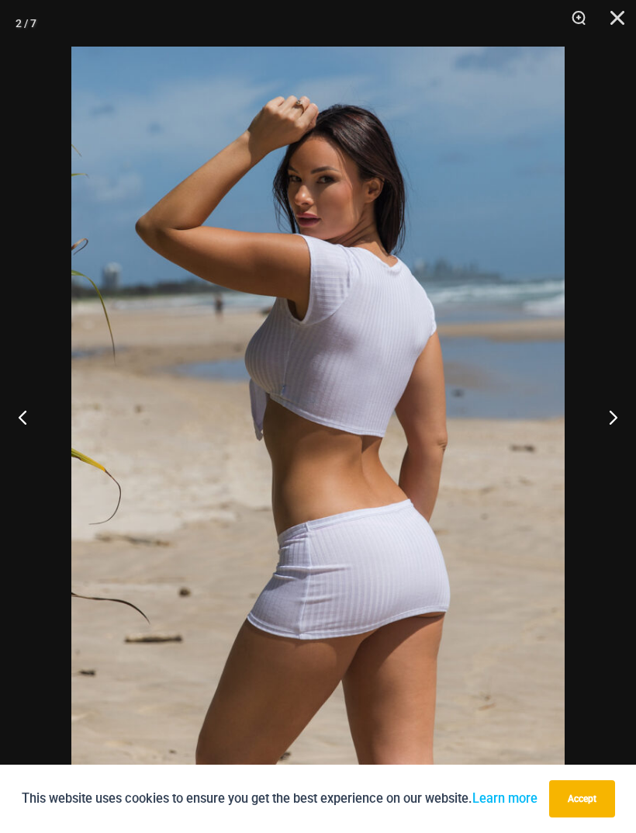
click at [616, 417] on button "Next" at bounding box center [607, 417] width 58 height 78
click at [615, 417] on button "Next" at bounding box center [607, 417] width 58 height 78
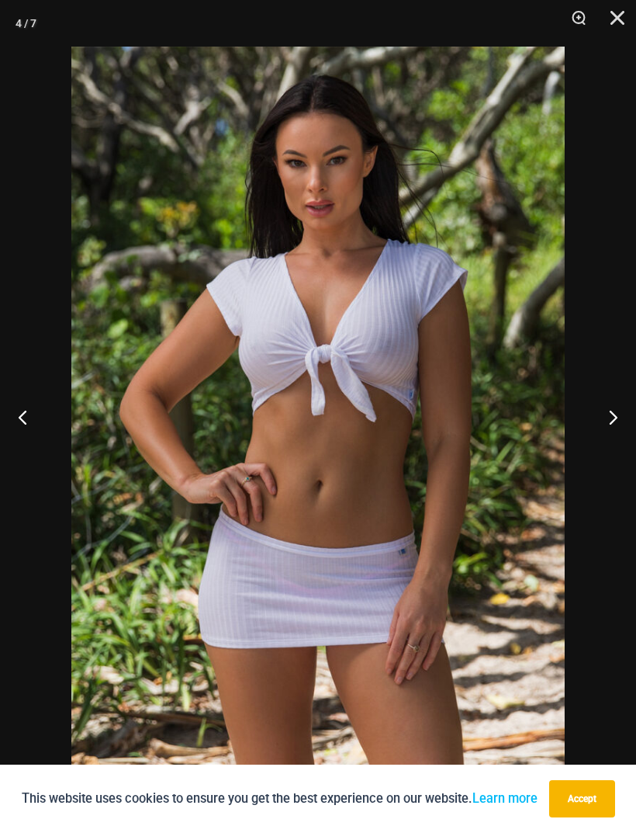
click at [605, 32] on button "Close" at bounding box center [612, 23] width 39 height 47
